Goal: Task Accomplishment & Management: Use online tool/utility

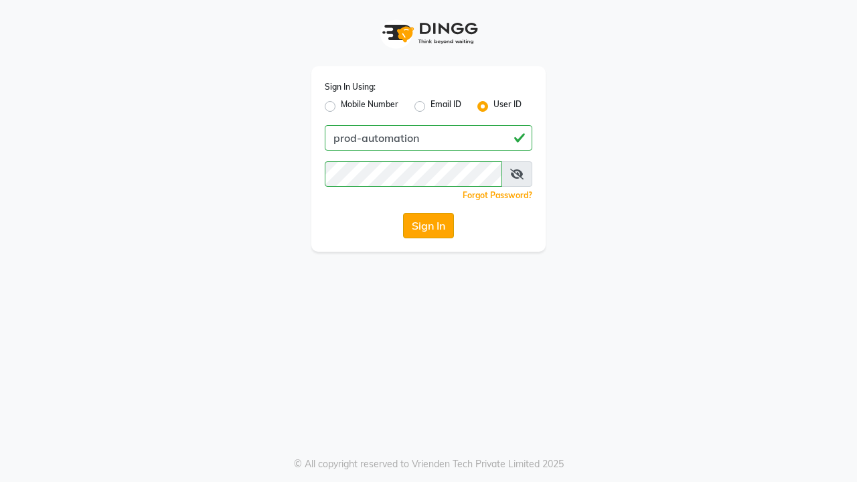
click at [428, 226] on button "Sign In" at bounding box center [428, 225] width 51 height 25
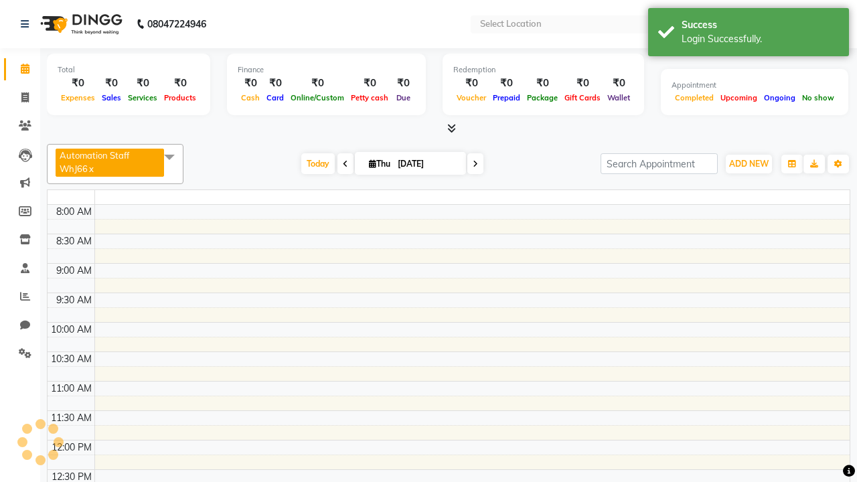
select select "en"
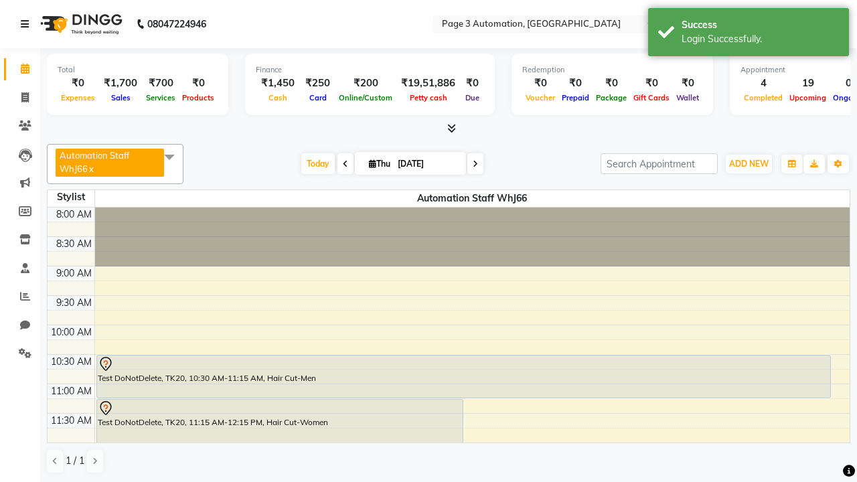
click at [27, 24] on icon at bounding box center [25, 23] width 8 height 9
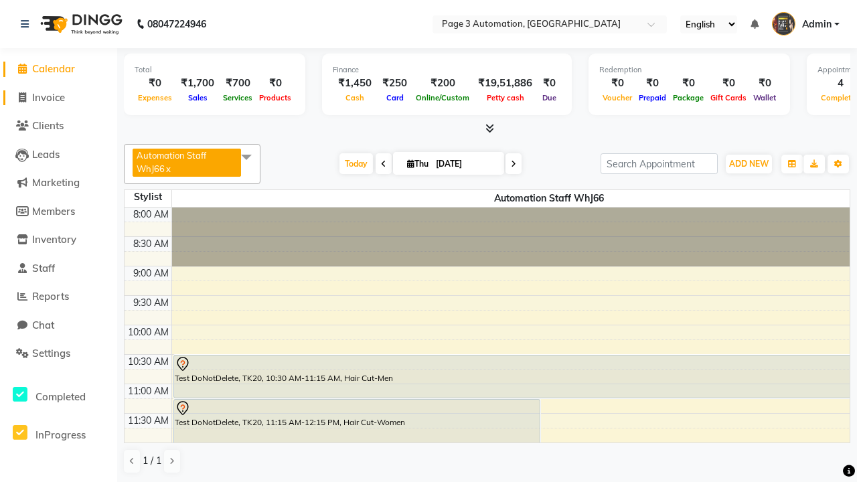
click at [58, 97] on span "Invoice" at bounding box center [48, 97] width 33 height 13
select select "service"
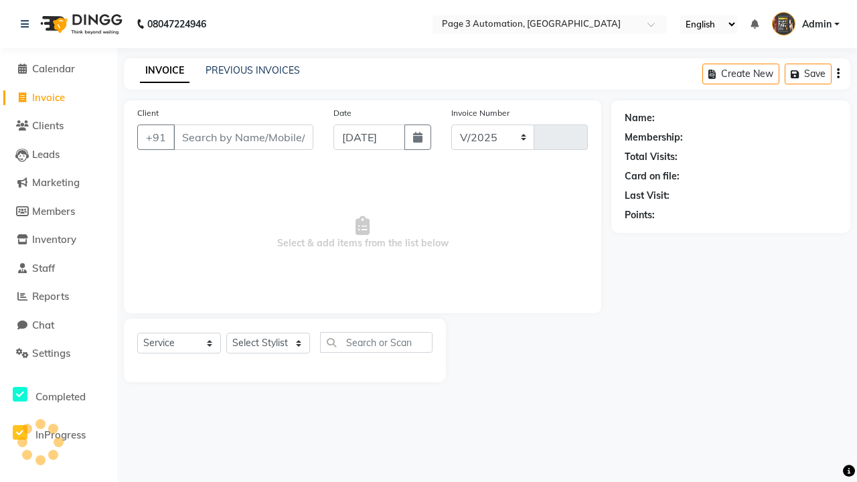
select select "2774"
type input "10078"
click at [27, 24] on icon at bounding box center [25, 23] width 8 height 9
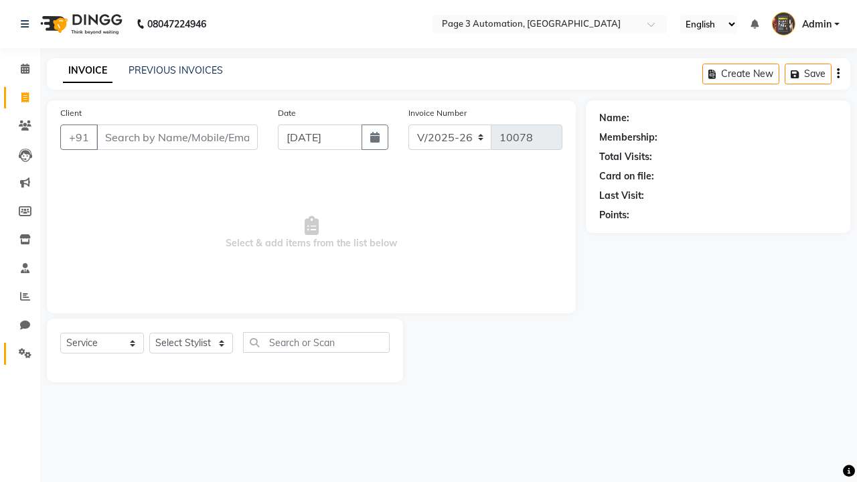
click at [20, 353] on icon at bounding box center [25, 353] width 13 height 10
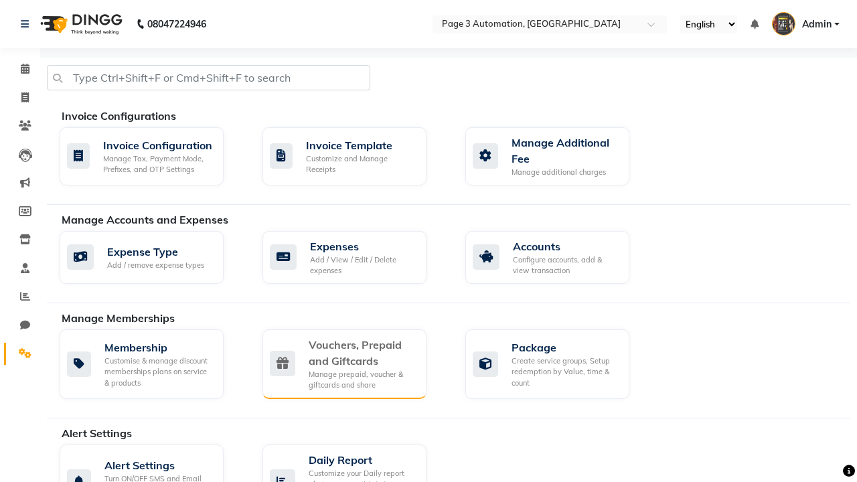
click at [362, 352] on div "Vouchers, Prepaid and Giftcards" at bounding box center [362, 353] width 107 height 32
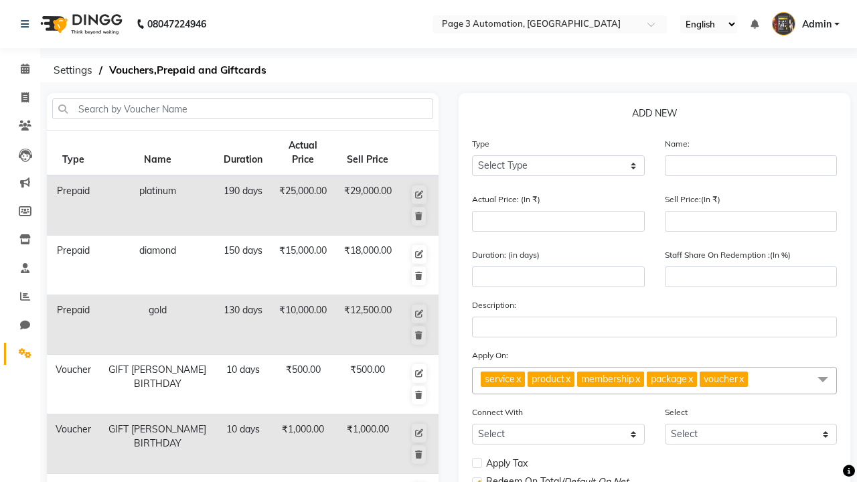
select select "G"
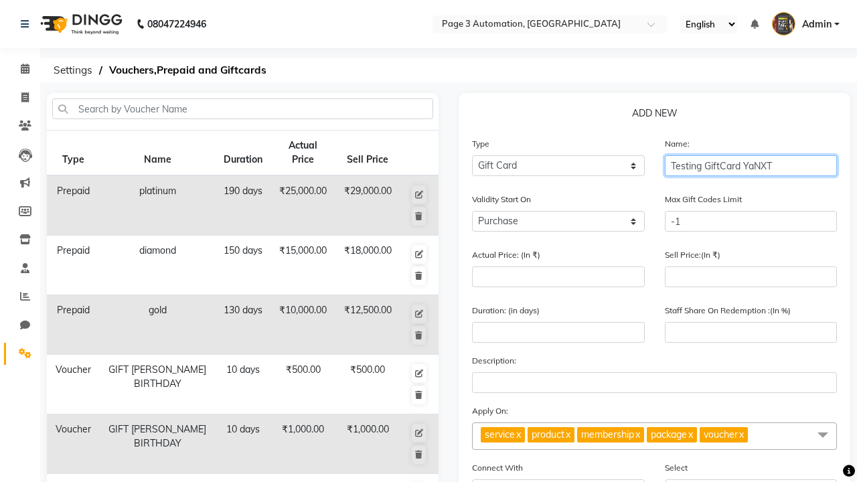
type input "Testing GiftCard YaNXT"
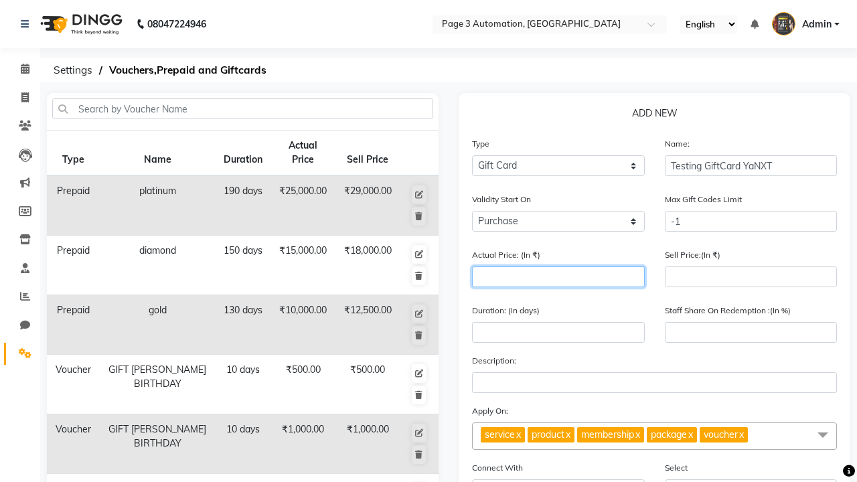
type input "1000"
type input "0"
type input "1000"
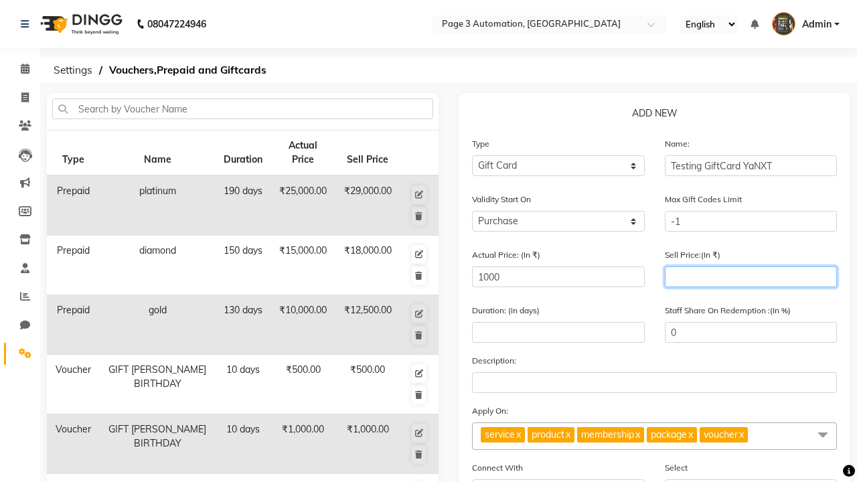
type input "900"
type input "90"
type input "900"
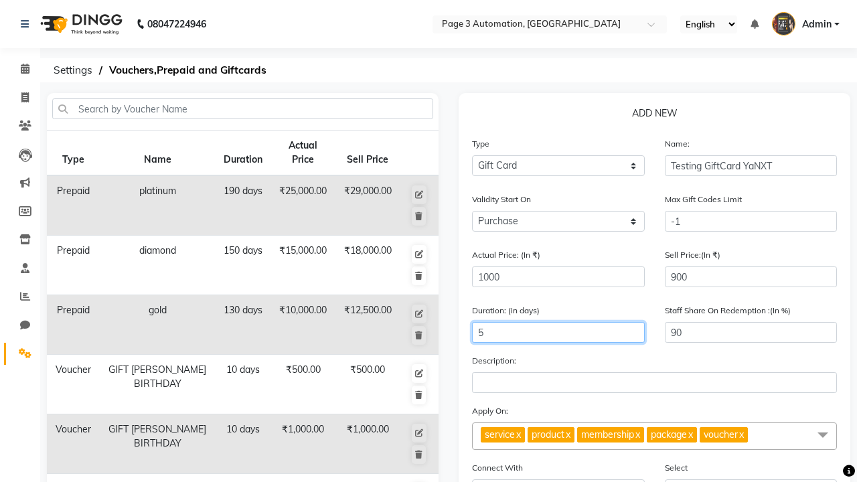
type input "5"
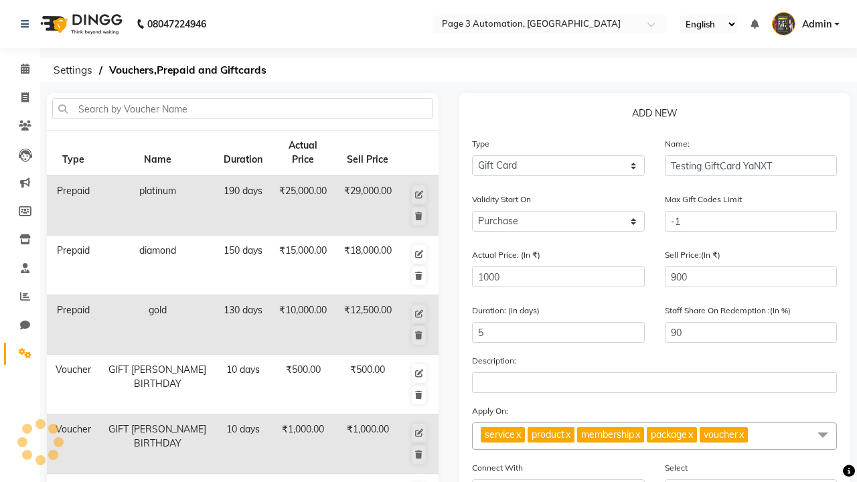
select select
checkbox input "false"
checkbox input "true"
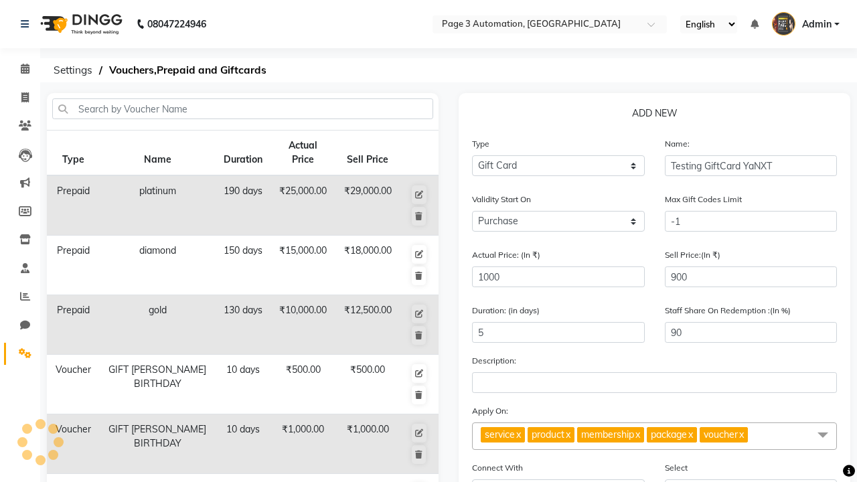
checkbox input "false"
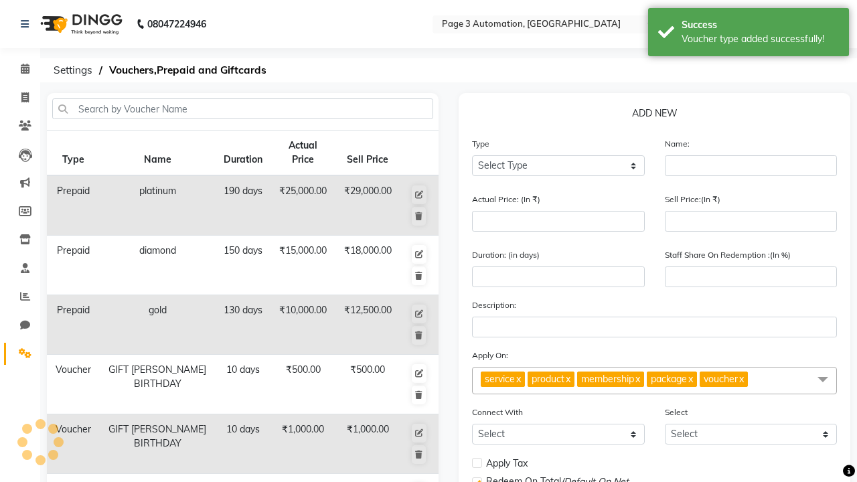
scroll to position [349, 0]
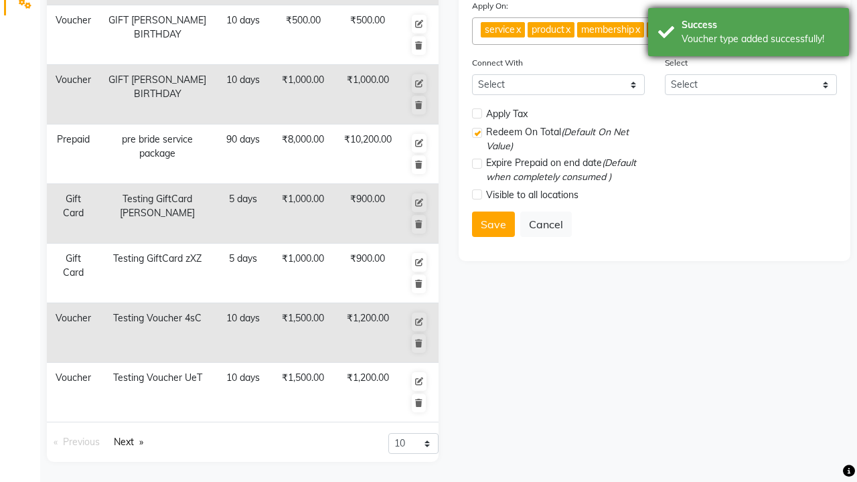
click at [748, 34] on div "Voucher type added successfully!" at bounding box center [760, 39] width 157 height 14
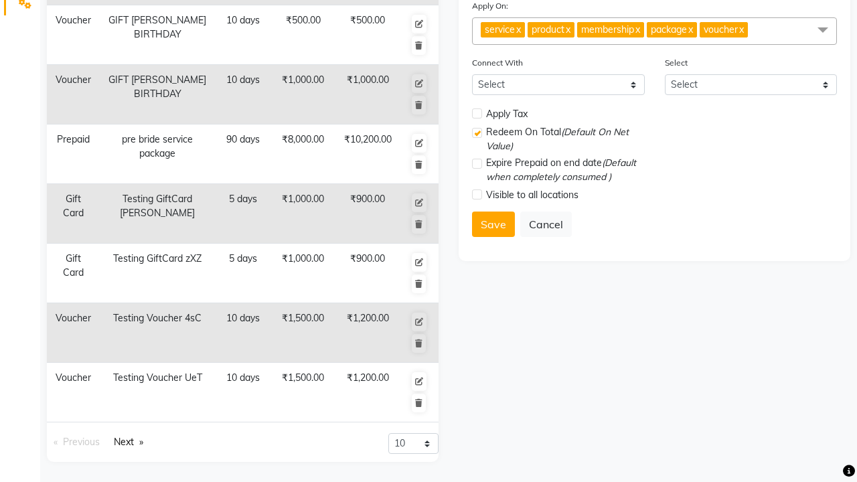
scroll to position [0, 0]
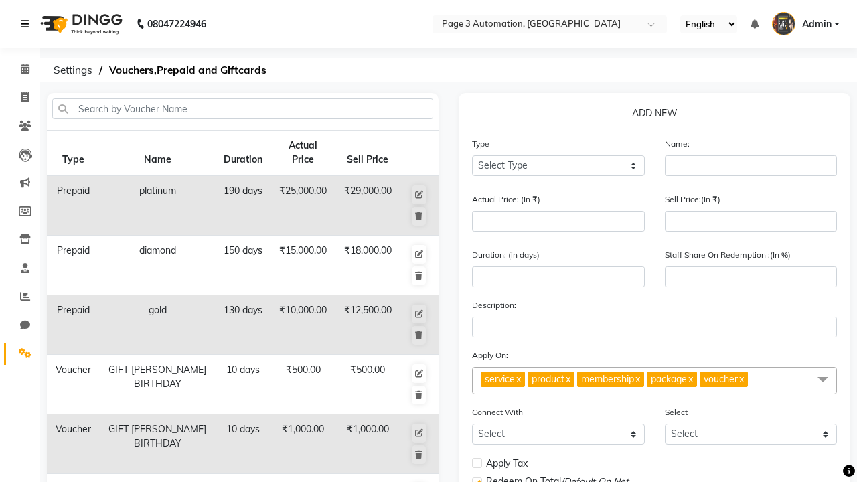
click at [27, 24] on icon at bounding box center [25, 23] width 8 height 9
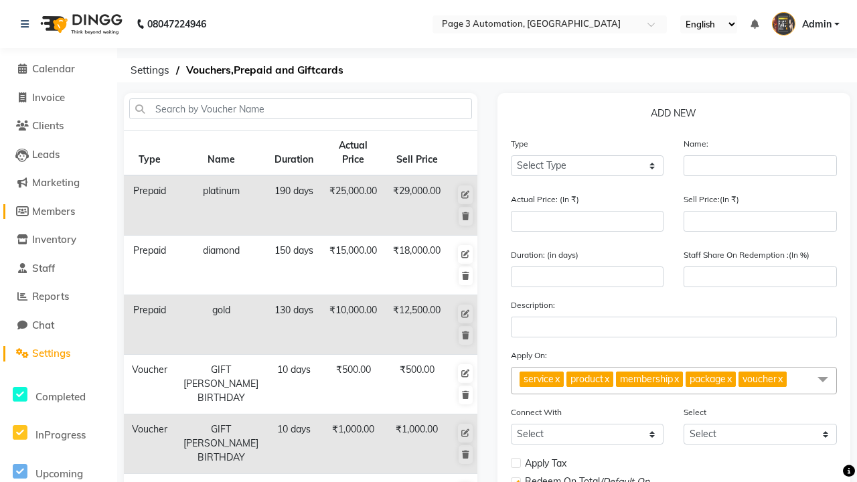
click at [58, 211] on span "Members" at bounding box center [53, 211] width 43 height 13
select select
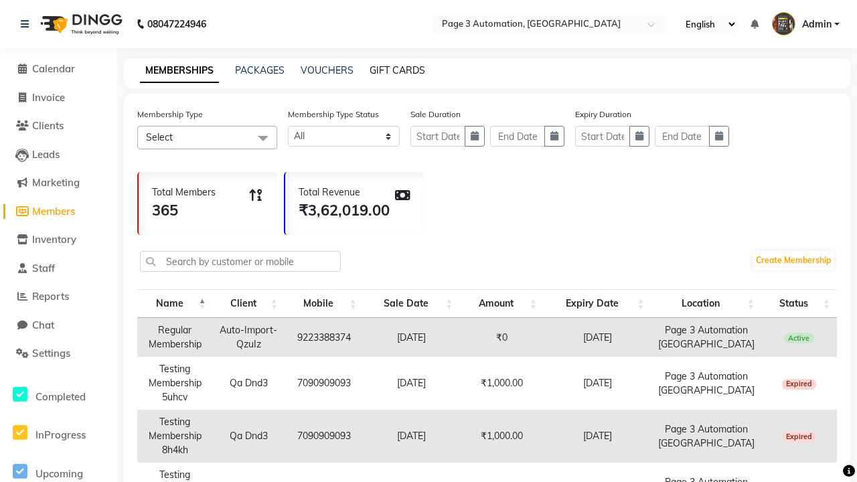
click at [397, 70] on link "GIFT CARDS" at bounding box center [398, 70] width 56 height 12
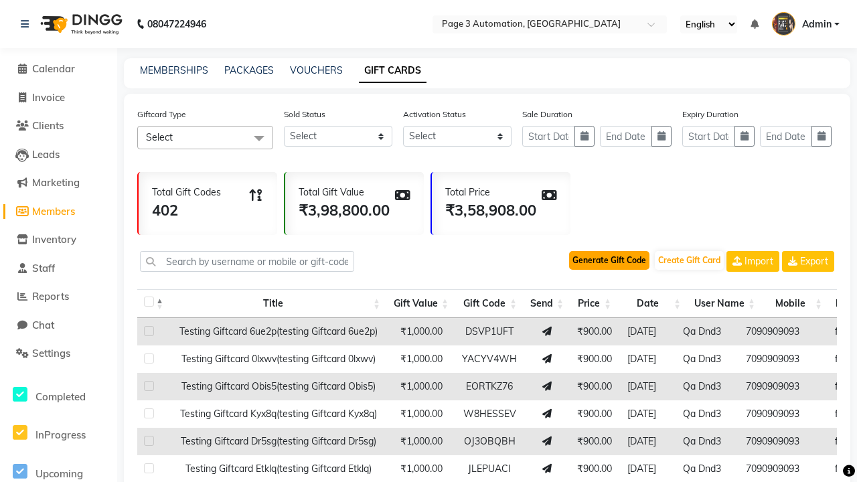
click at [609, 260] on button "Generate Gift Code" at bounding box center [609, 260] width 80 height 19
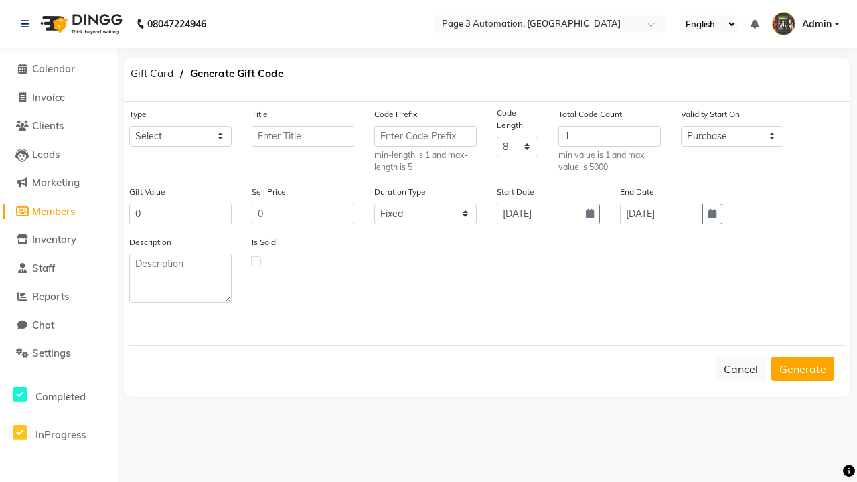
select select "25202"
type input "Testing GiftCard YaNXT"
type input "1000"
type input "900"
select select "flexible"
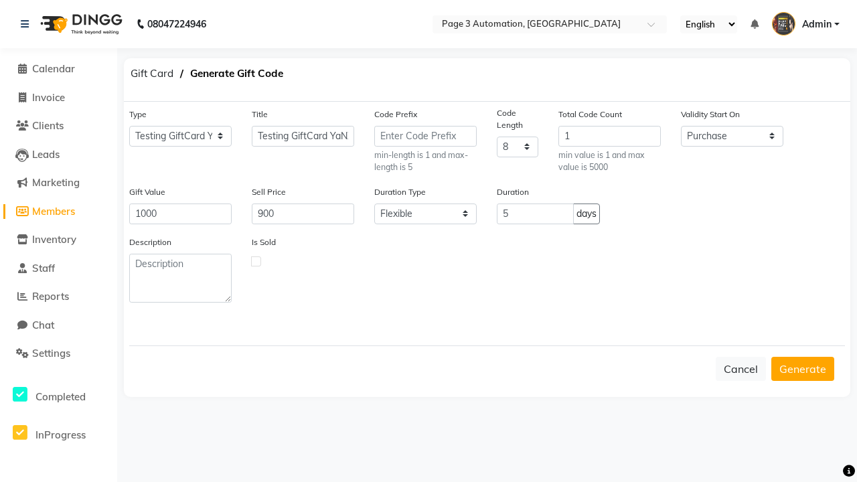
click at [256, 260] on label at bounding box center [256, 261] width 10 height 10
click at [256, 260] on input "checkbox" at bounding box center [256, 260] width 9 height 9
checkbox input "true"
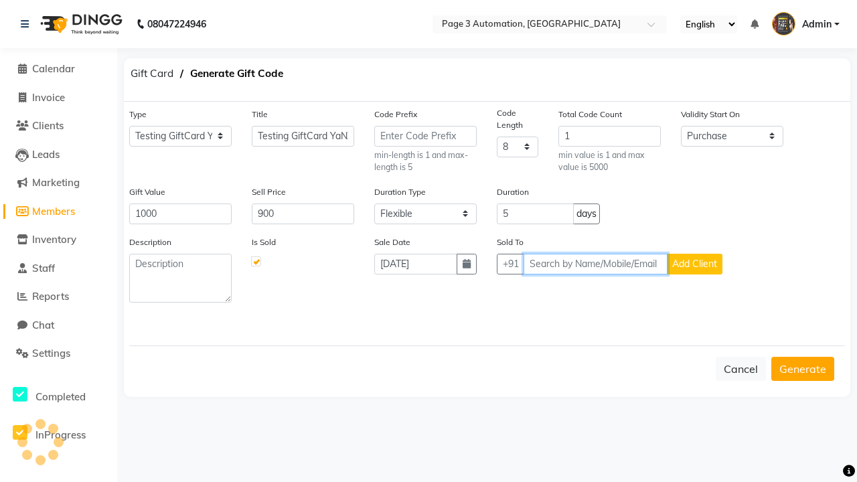
type input "7090909093"
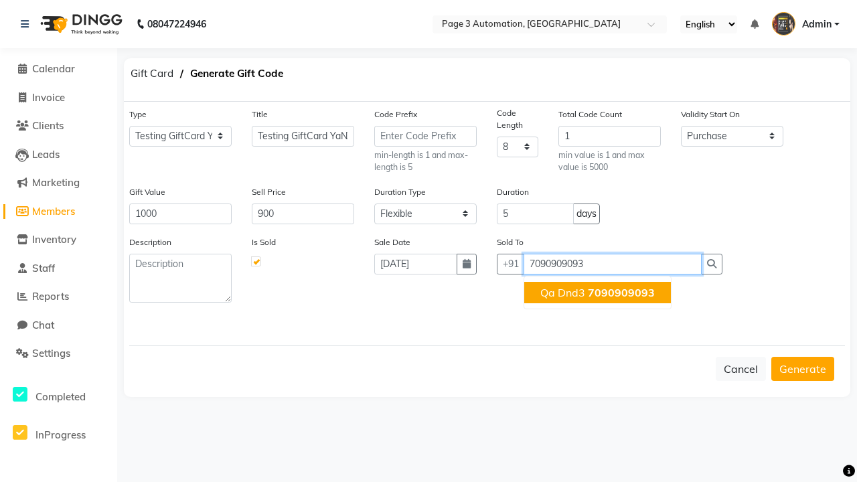
click at [597, 292] on span "7090909093" at bounding box center [621, 292] width 67 height 13
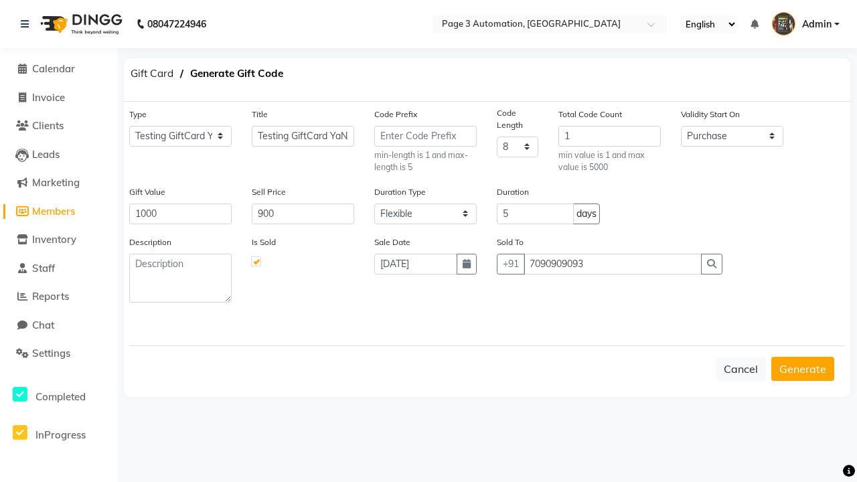
click at [803, 368] on button "Generate" at bounding box center [802, 369] width 63 height 24
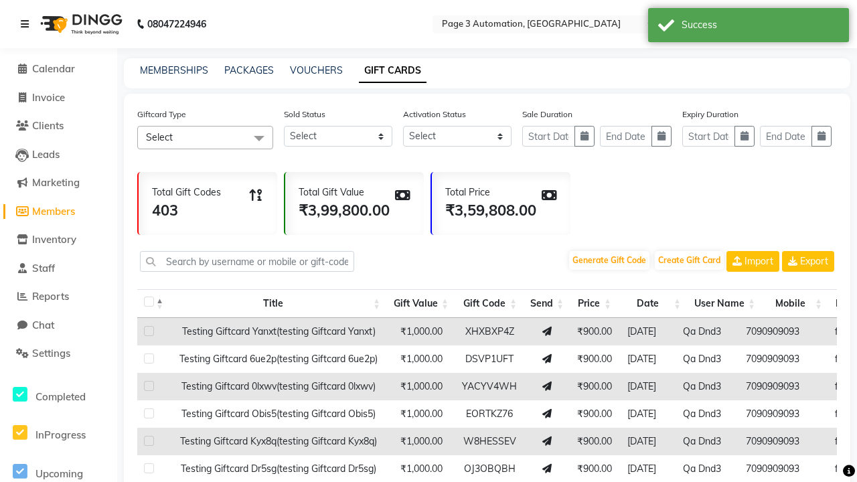
click at [27, 24] on icon at bounding box center [25, 23] width 8 height 9
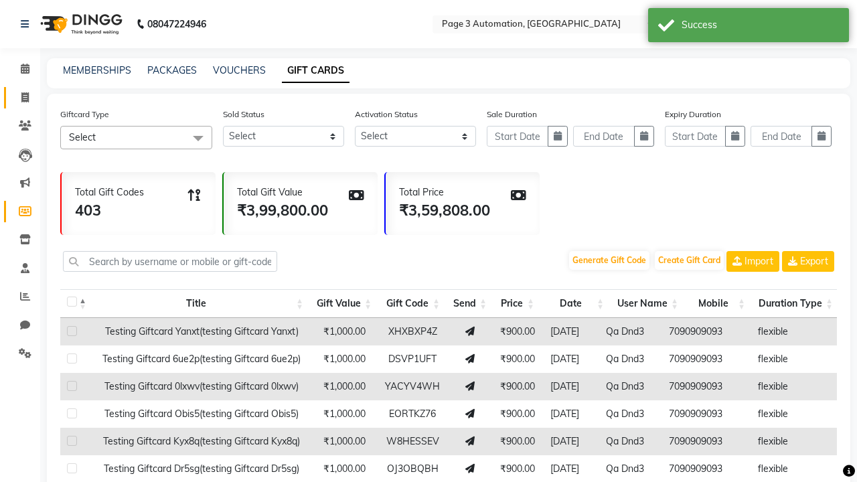
click at [20, 97] on span at bounding box center [24, 97] width 23 height 15
select select "2774"
select select "service"
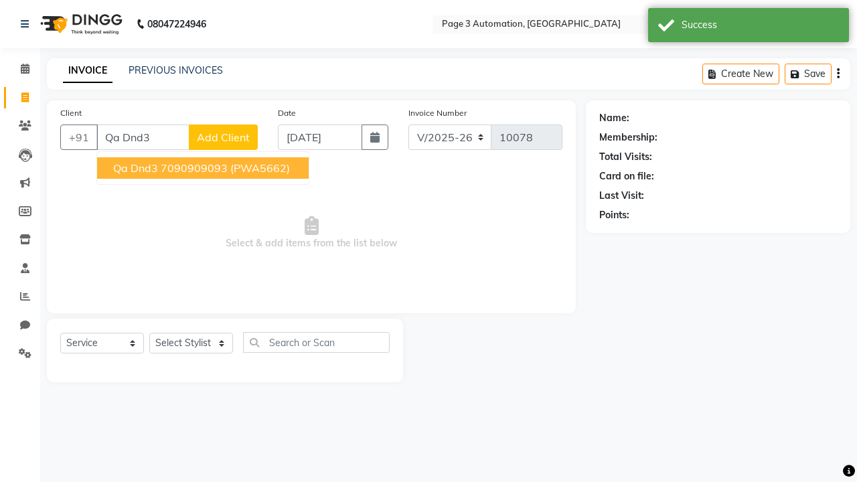
click at [204, 168] on ngb-highlight "7090909093" at bounding box center [194, 167] width 67 height 13
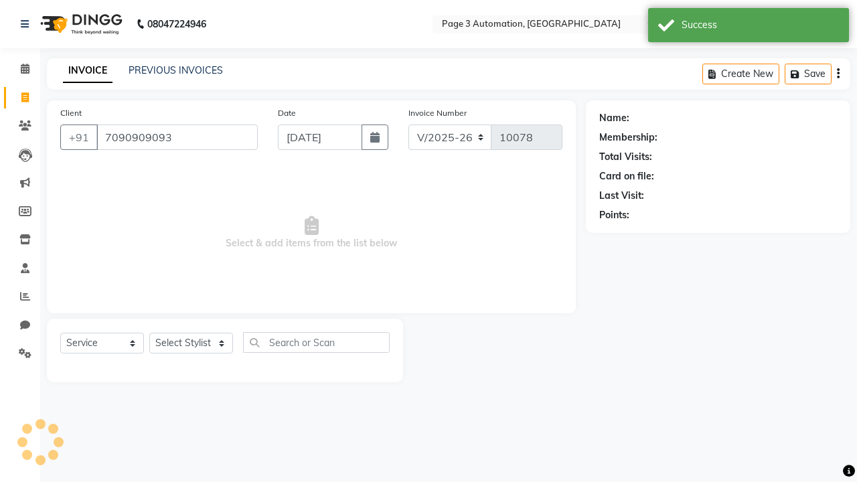
type input "7090909093"
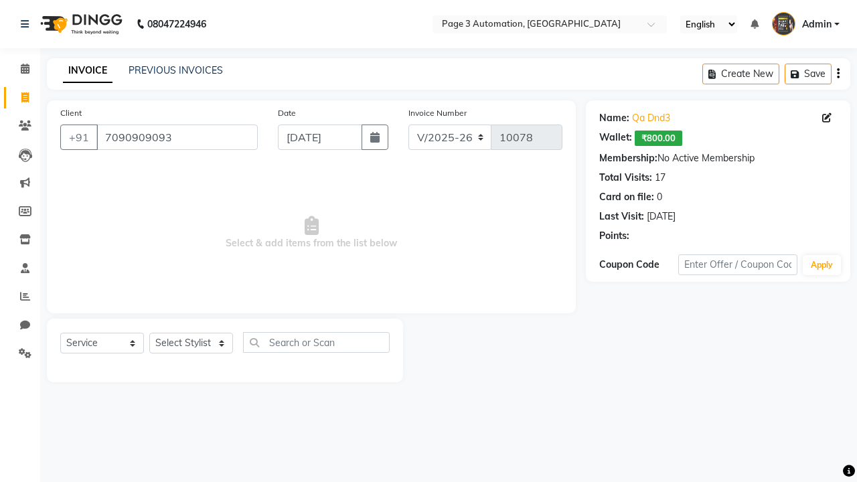
select select "71572"
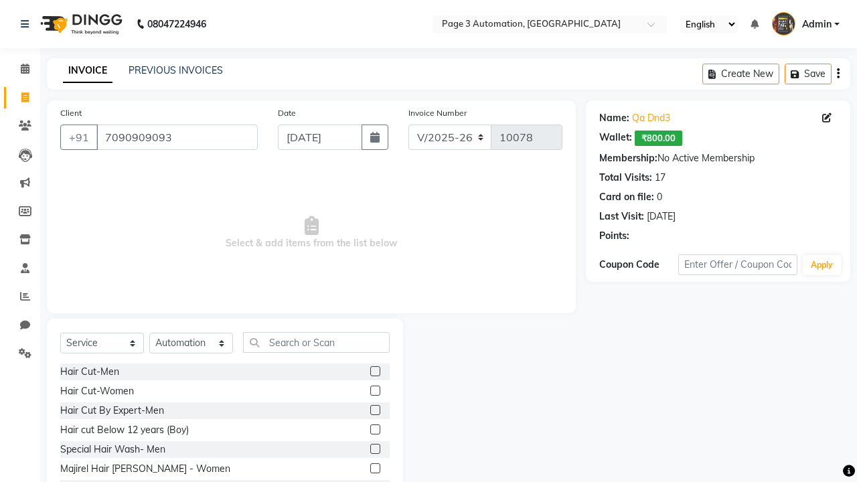
click at [374, 449] on label at bounding box center [375, 449] width 10 height 10
click at [374, 449] on input "checkbox" at bounding box center [374, 449] width 9 height 9
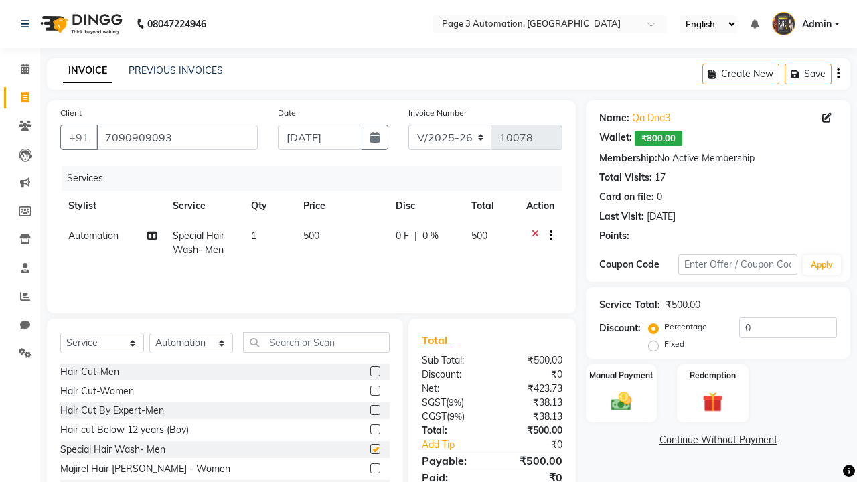
checkbox input "false"
click at [712, 375] on label "Redemption" at bounding box center [712, 374] width 48 height 13
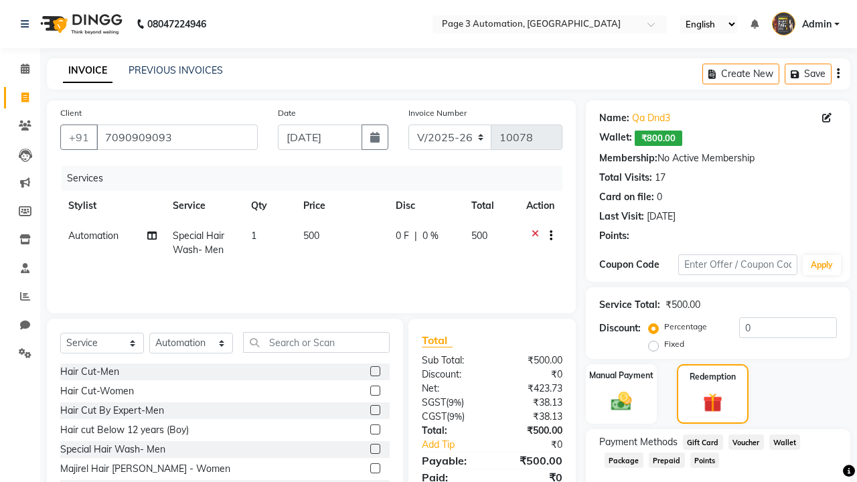
click at [702, 442] on span "Gift Card" at bounding box center [703, 441] width 40 height 15
click at [805, 24] on span "Admin" at bounding box center [816, 24] width 29 height 14
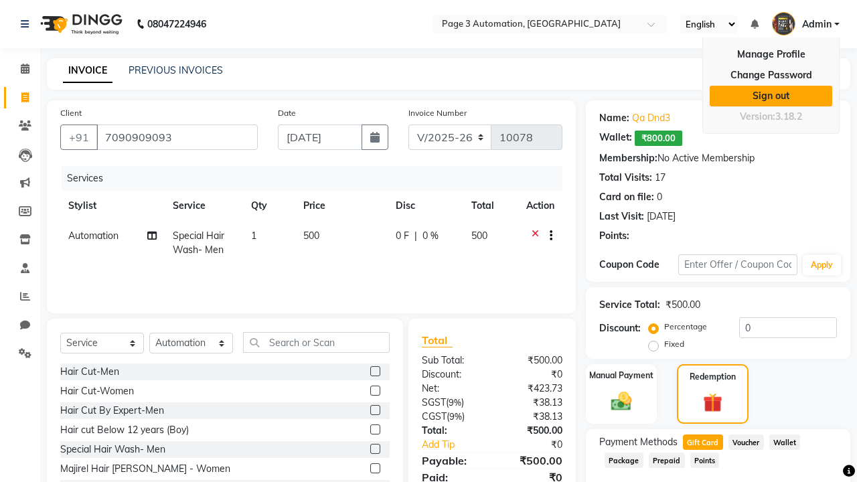
click at [771, 96] on link "Sign out" at bounding box center [771, 96] width 123 height 21
